Goal: Check status: Check status

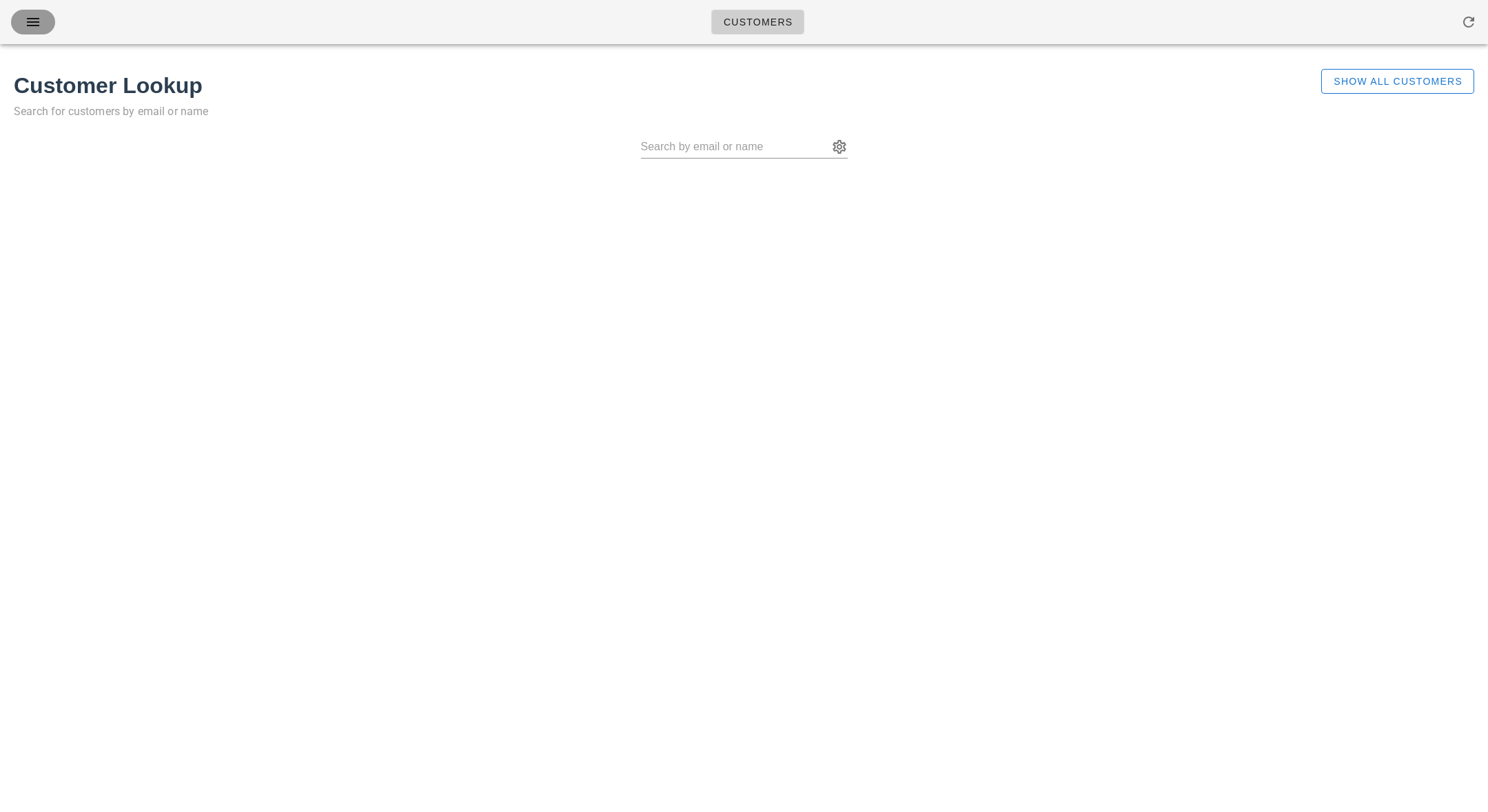
click at [28, 22] on icon "button" at bounding box center [33, 21] width 17 height 17
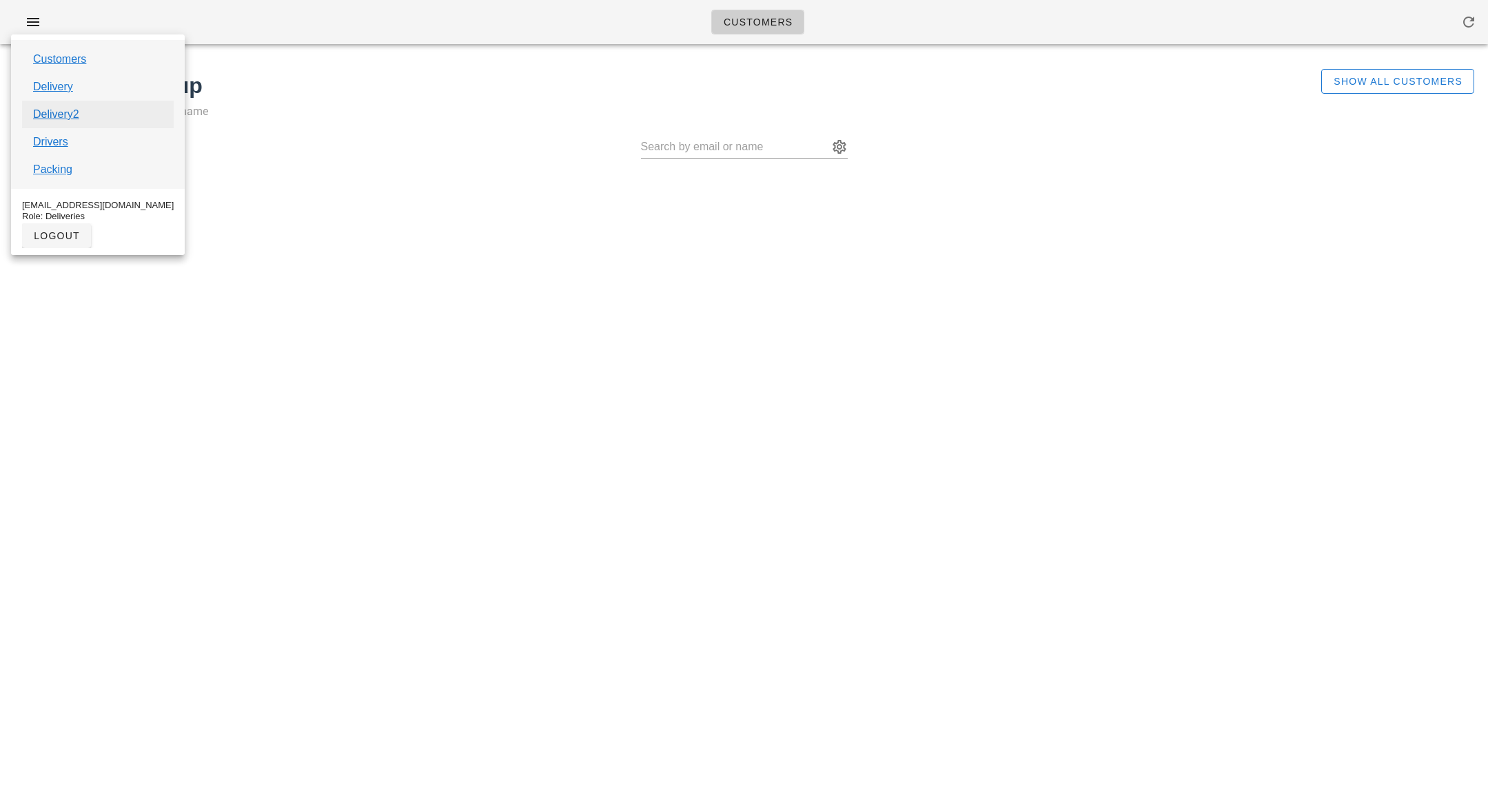
click at [49, 115] on link "Delivery2" at bounding box center [55, 114] width 46 height 17
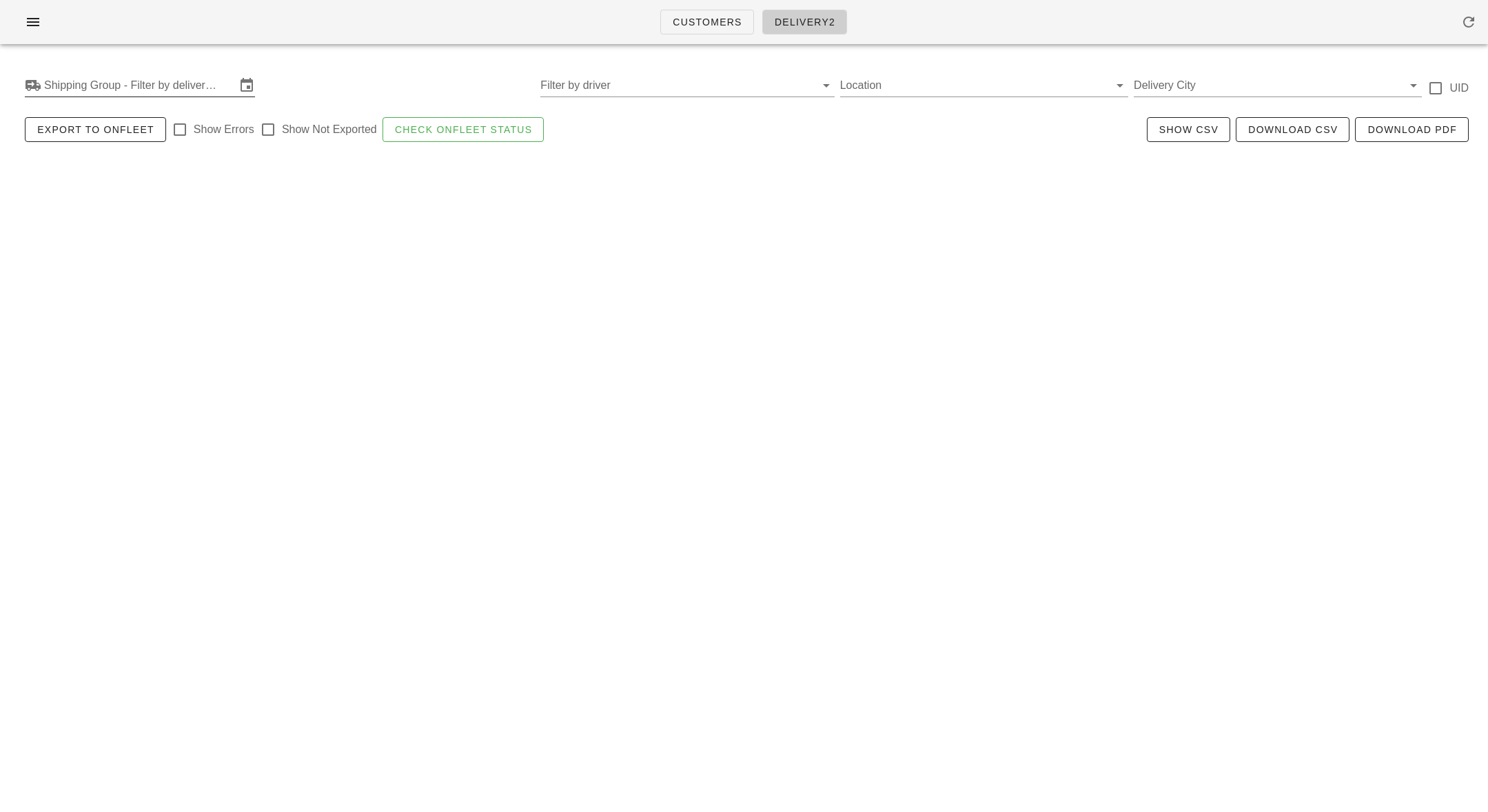
click at [66, 91] on input "Shipping Group - Filter by delivery logistics" at bounding box center [139, 86] width 192 height 22
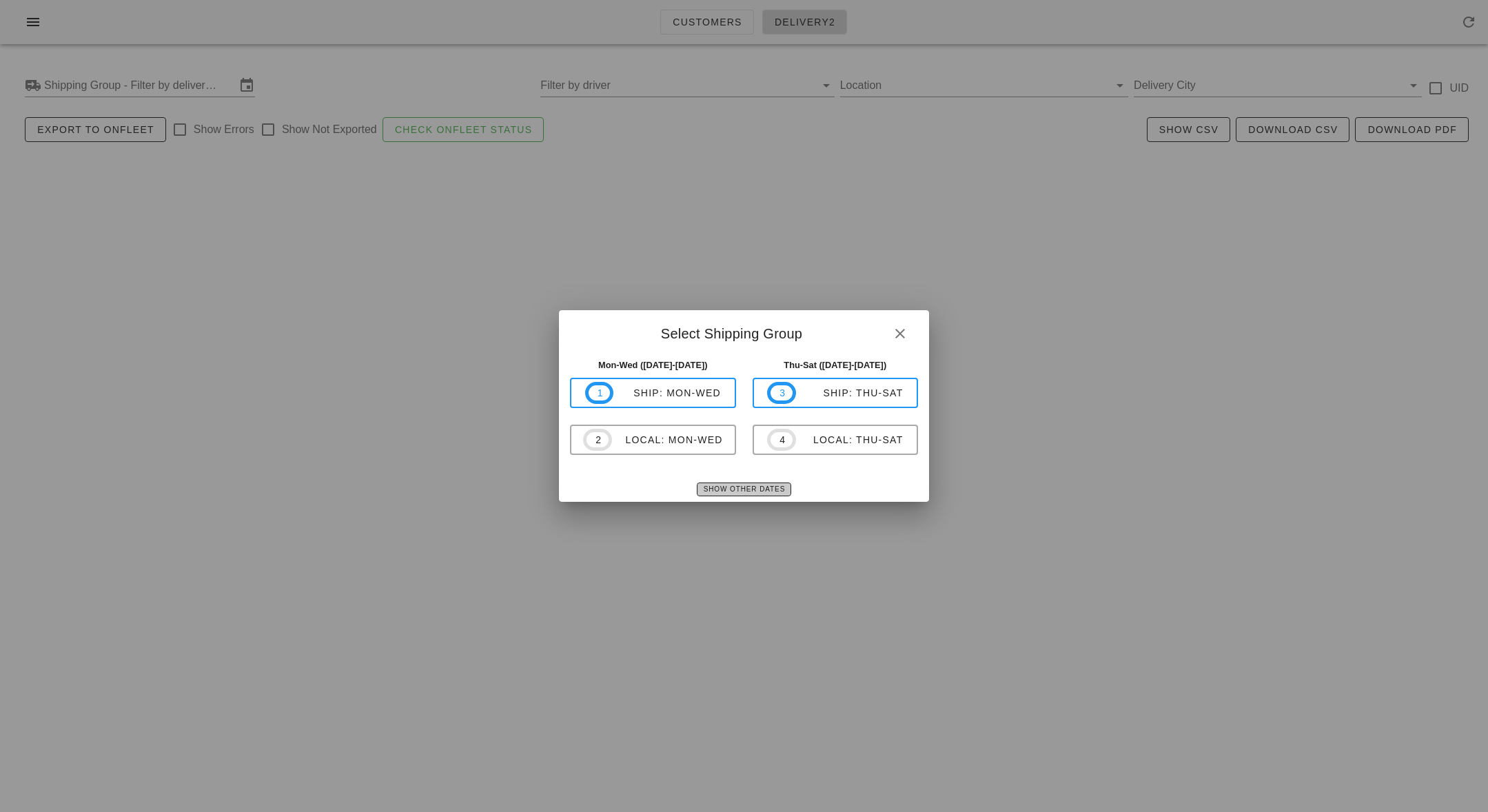
click at [751, 486] on span "Show Other Dates" at bounding box center [744, 489] width 82 height 8
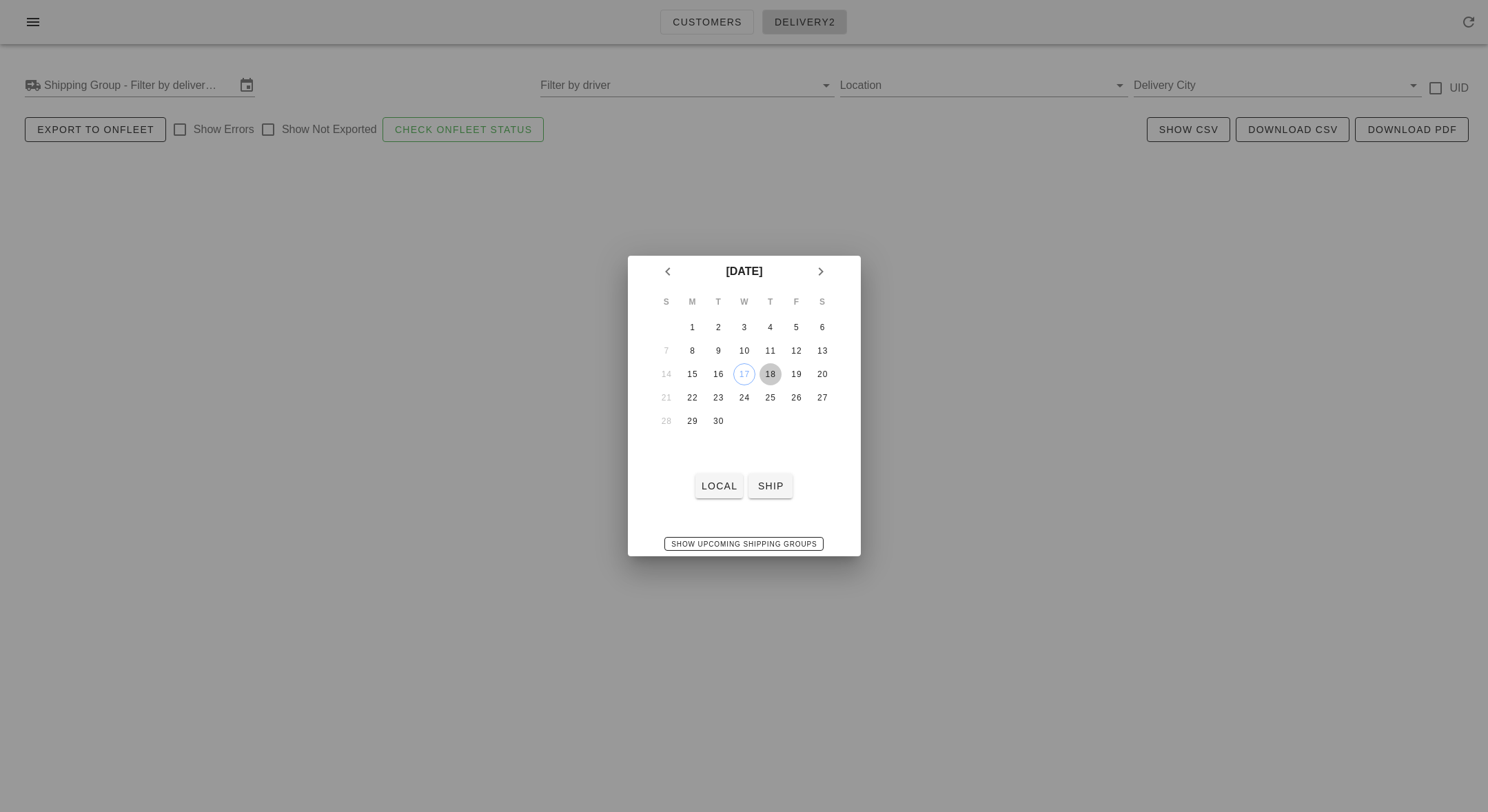
click at [764, 374] on div "18" at bounding box center [769, 374] width 22 height 10
click at [730, 481] on span "local" at bounding box center [720, 485] width 37 height 11
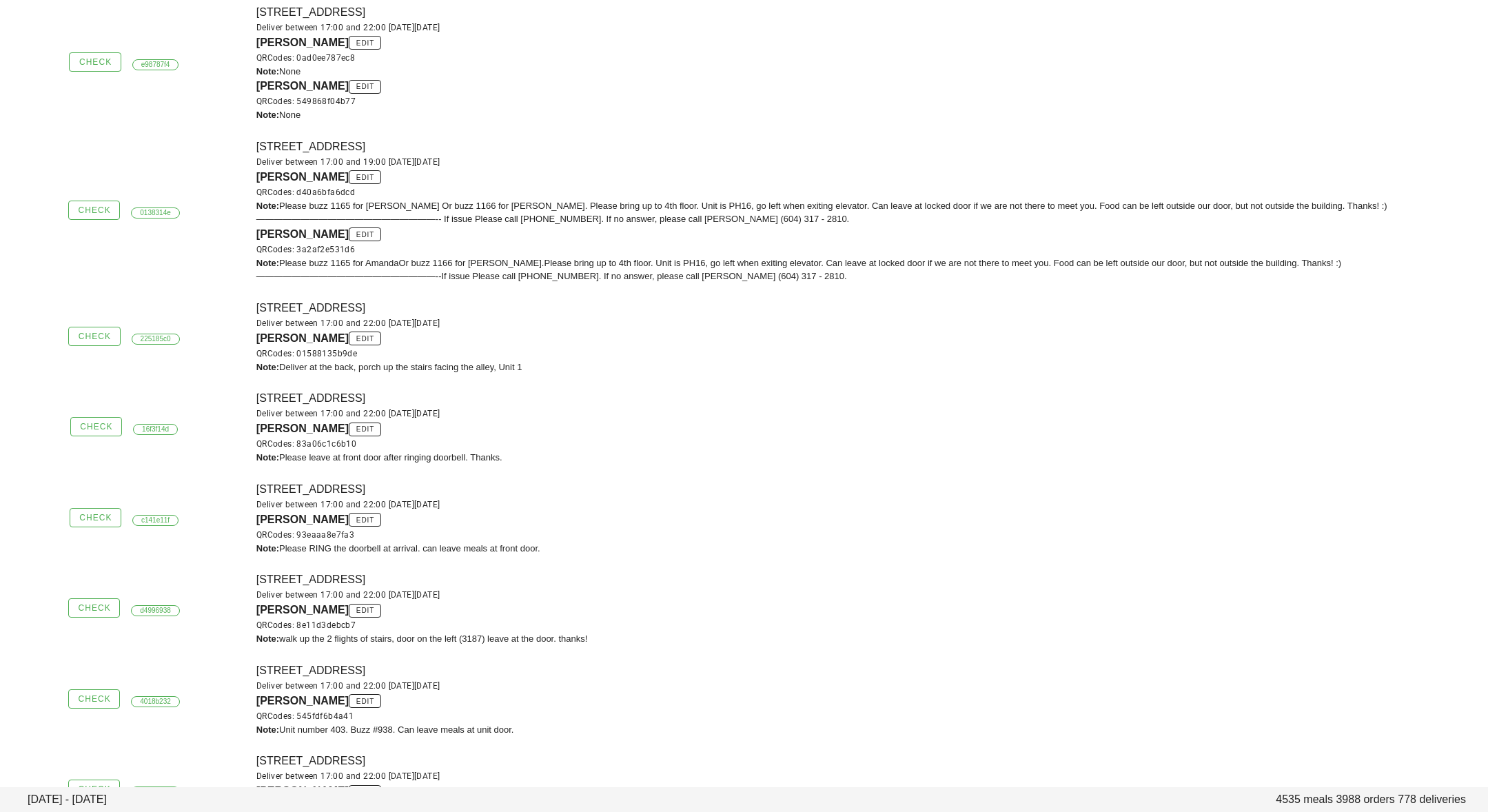
scroll to position [420, 0]
